Goal: Transaction & Acquisition: Subscribe to service/newsletter

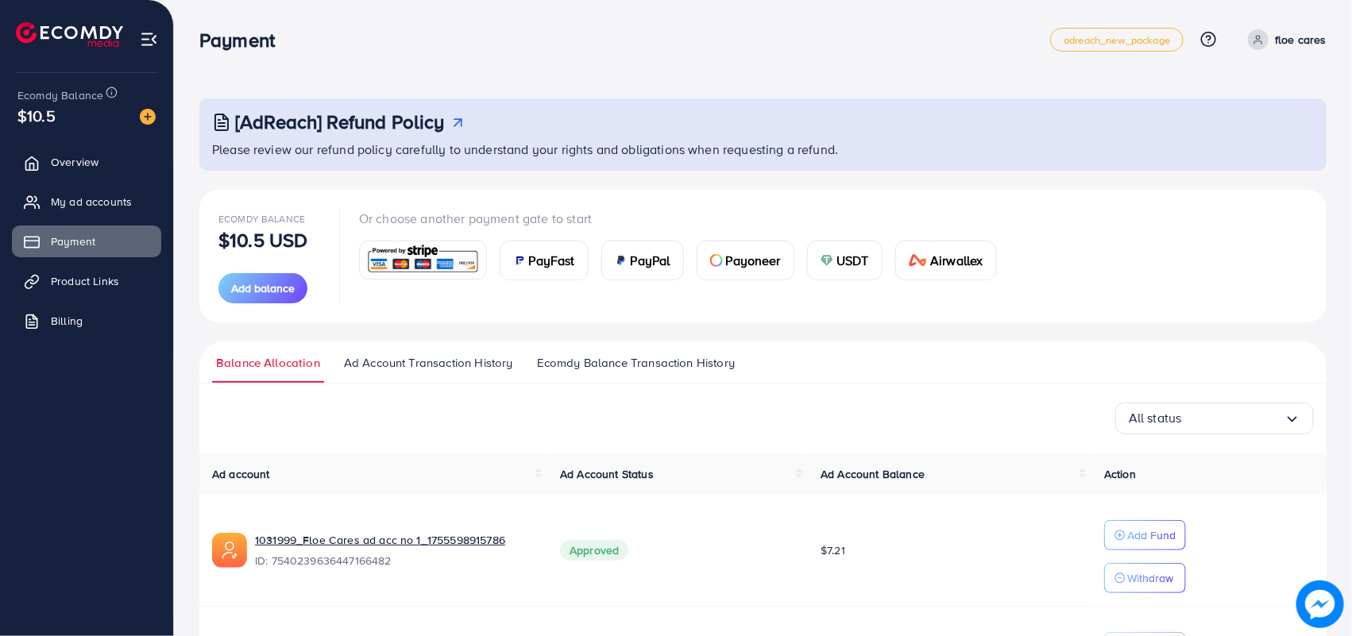
scroll to position [151, 0]
